Goal: Information Seeking & Learning: Learn about a topic

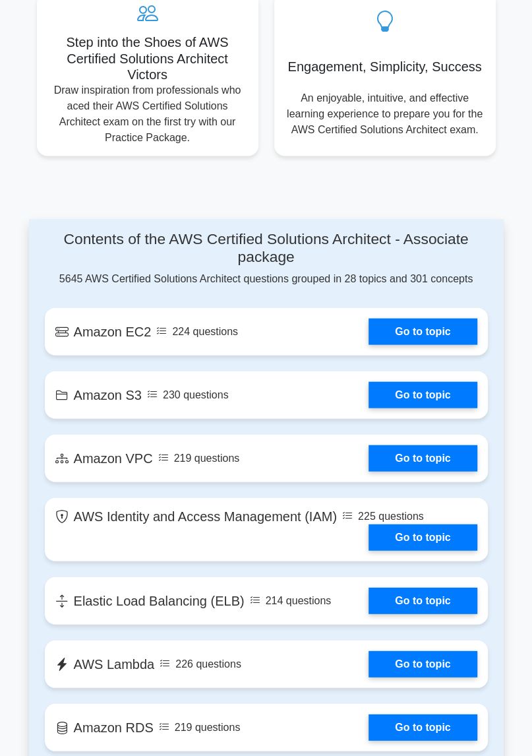
scroll to position [885, 0]
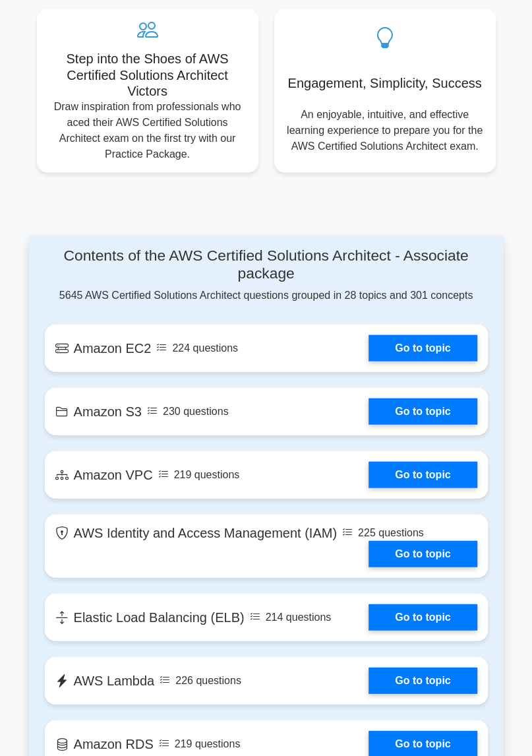
click at [432, 346] on link "Go to topic" at bounding box center [423, 347] width 108 height 26
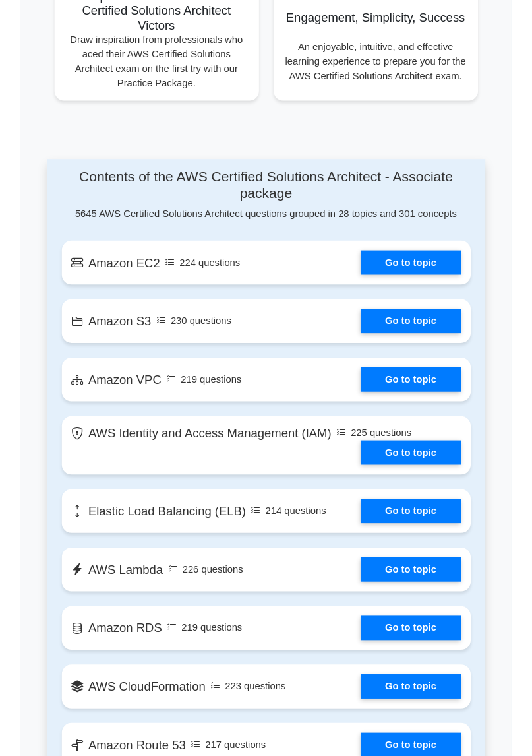
scroll to position [1013, 0]
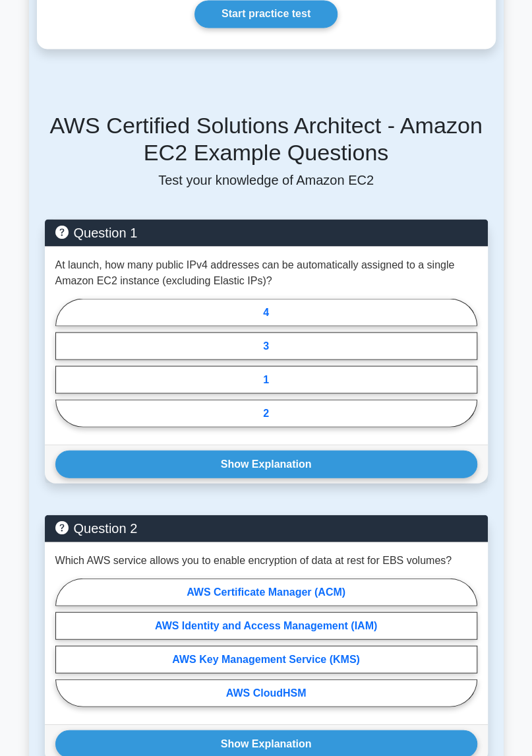
scroll to position [792, 0]
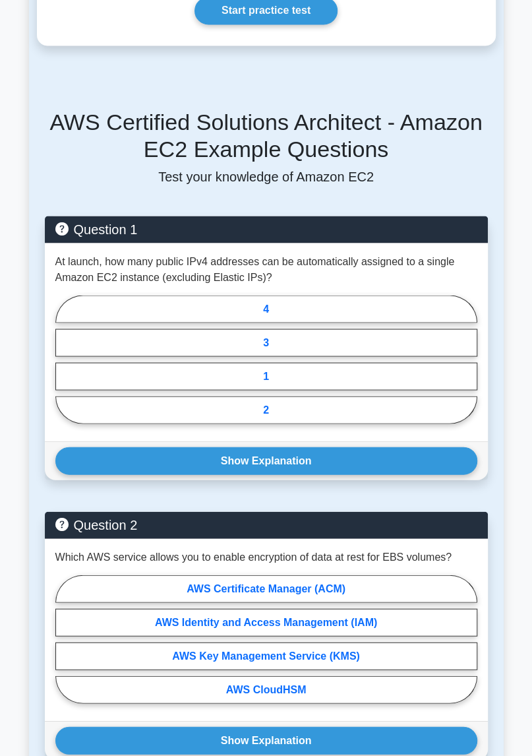
click at [380, 396] on label "2" at bounding box center [266, 410] width 422 height 28
click at [64, 367] on input "2" at bounding box center [59, 362] width 9 height 9
radio input "true"
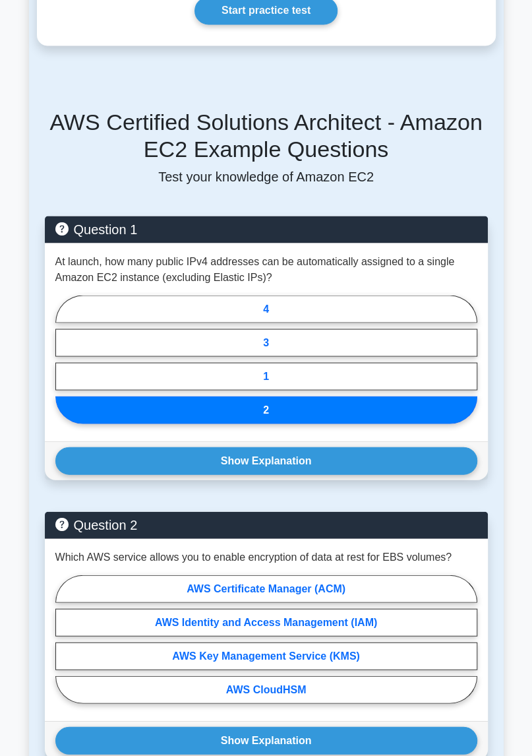
click at [392, 446] on button "Show Explanation" at bounding box center [266, 460] width 422 height 28
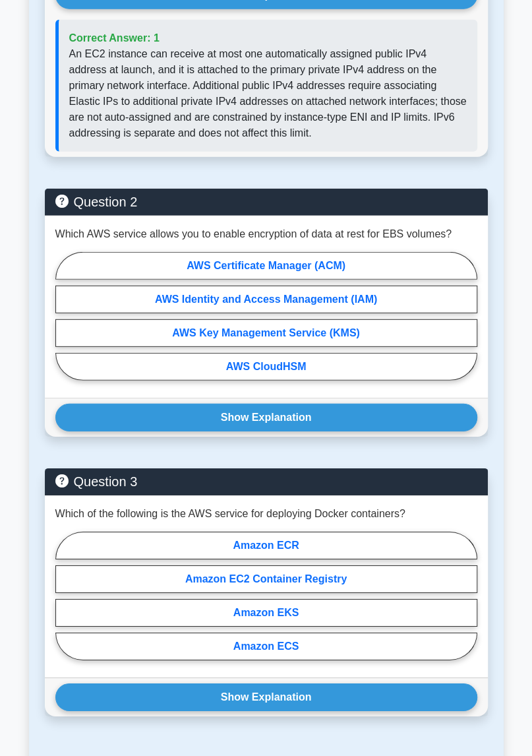
scroll to position [1259, 0]
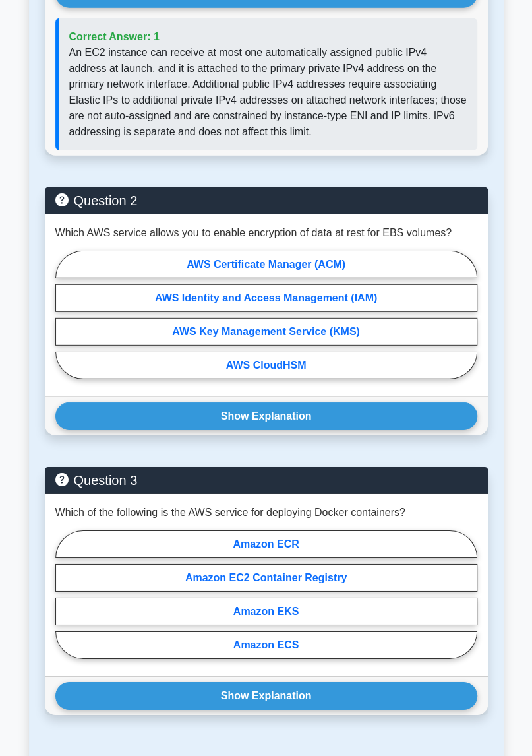
click at [419, 318] on label "AWS Key Management Service (KMS)" at bounding box center [266, 332] width 422 height 28
click at [64, 314] on input "AWS Key Management Service (KMS)" at bounding box center [59, 318] width 9 height 9
radio input "true"
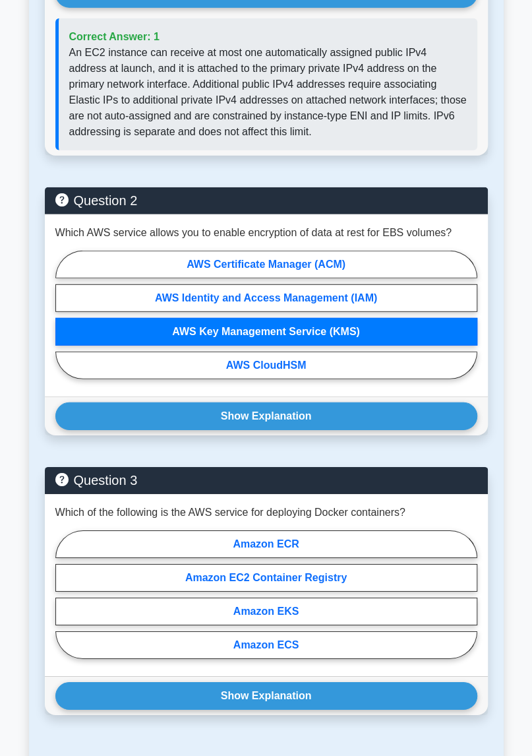
click at [415, 402] on button "Show Explanation" at bounding box center [266, 416] width 422 height 28
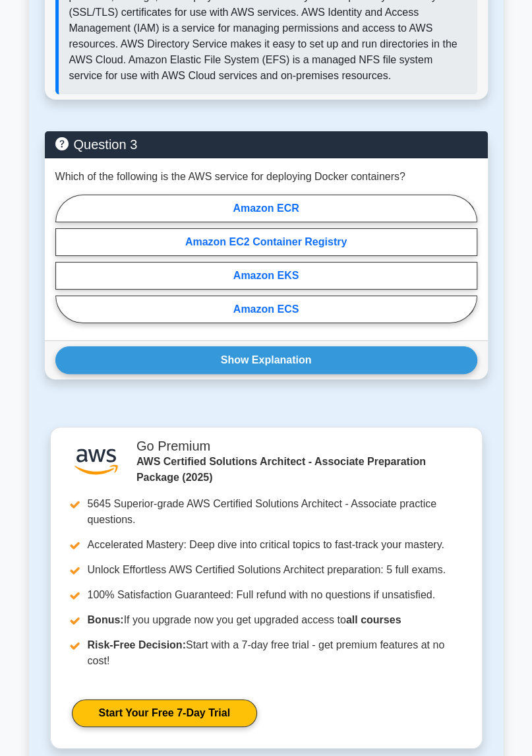
scroll to position [1785, 0]
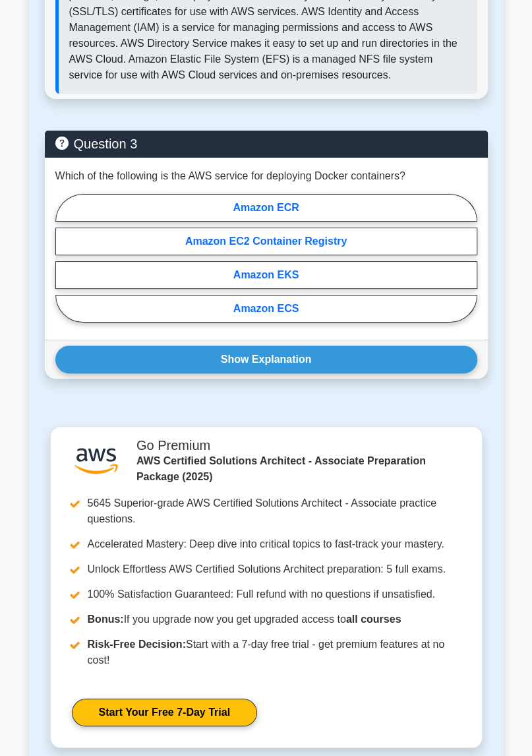
click at [423, 194] on label "Amazon ECR" at bounding box center [266, 208] width 422 height 28
click at [64, 257] on input "Amazon ECR" at bounding box center [59, 261] width 9 height 9
radio input "true"
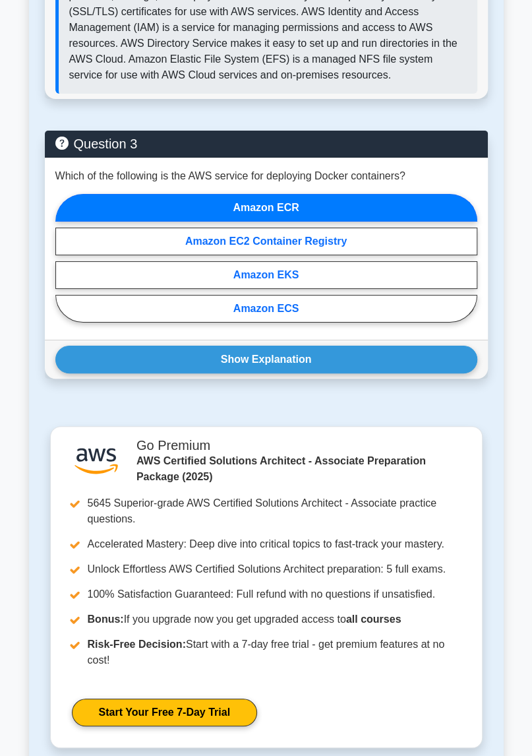
click at [398, 345] on button "Show Explanation" at bounding box center [266, 359] width 422 height 28
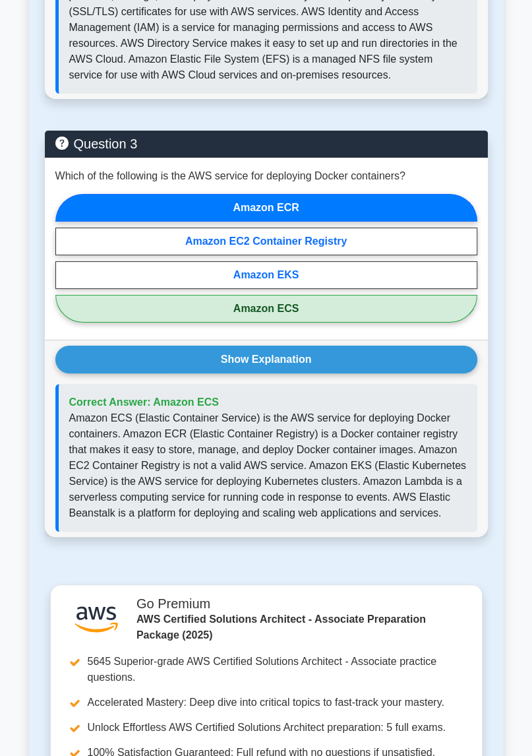
click at [377, 295] on label "Amazon ECS" at bounding box center [266, 309] width 422 height 28
click at [64, 266] on input "Amazon ECS" at bounding box center [59, 261] width 9 height 9
radio input "true"
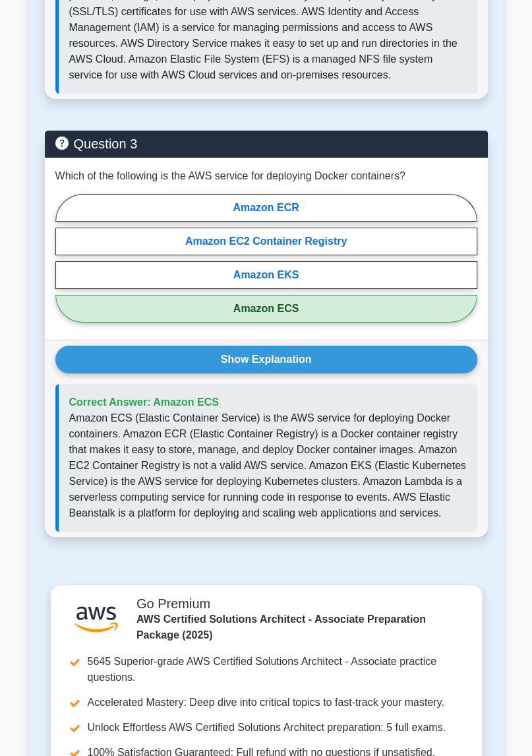
click at [377, 295] on label "Amazon ECS" at bounding box center [266, 309] width 422 height 28
click at [64, 266] on input "Amazon ECS" at bounding box center [59, 261] width 9 height 9
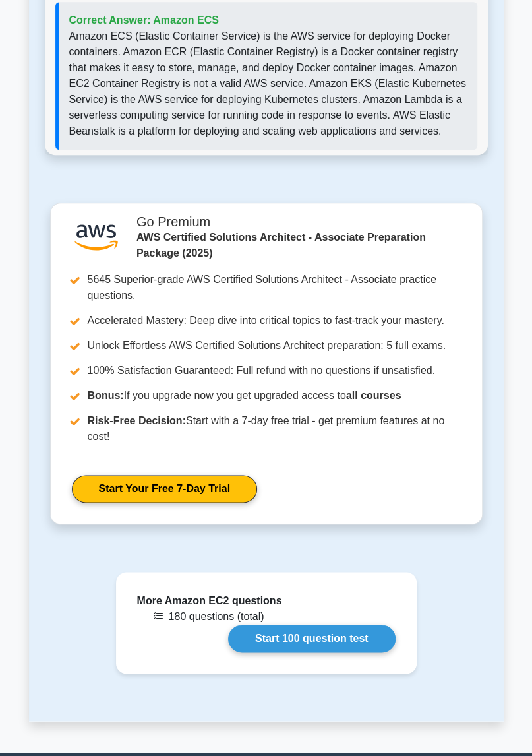
scroll to position [2218, 0]
